Goal: Entertainment & Leisure: Consume media (video, audio)

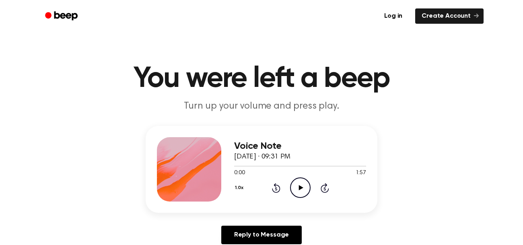
click at [299, 190] on icon at bounding box center [301, 187] width 4 height 5
click at [221, 9] on ul "Log in Create Account" at bounding box center [287, 16] width 392 height 19
click at [297, 192] on icon "Play Audio" at bounding box center [300, 187] width 21 height 21
